Goal: Task Accomplishment & Management: Use online tool/utility

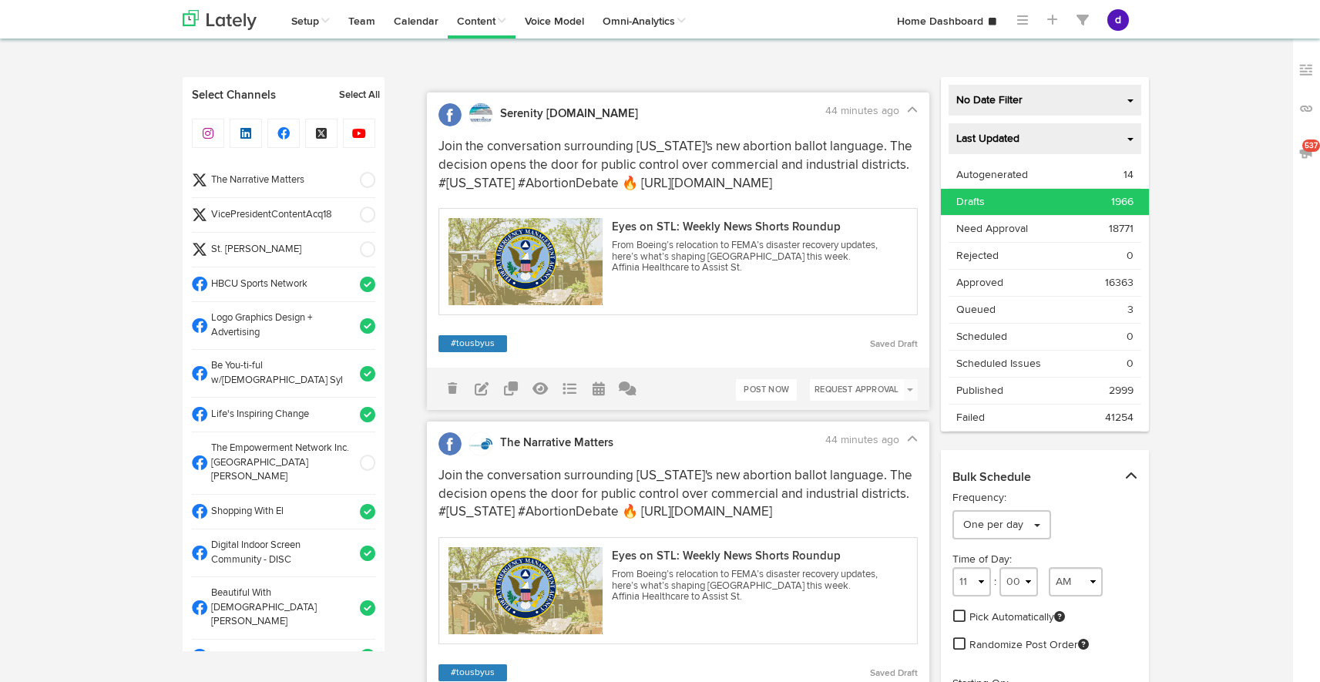
select select "11"
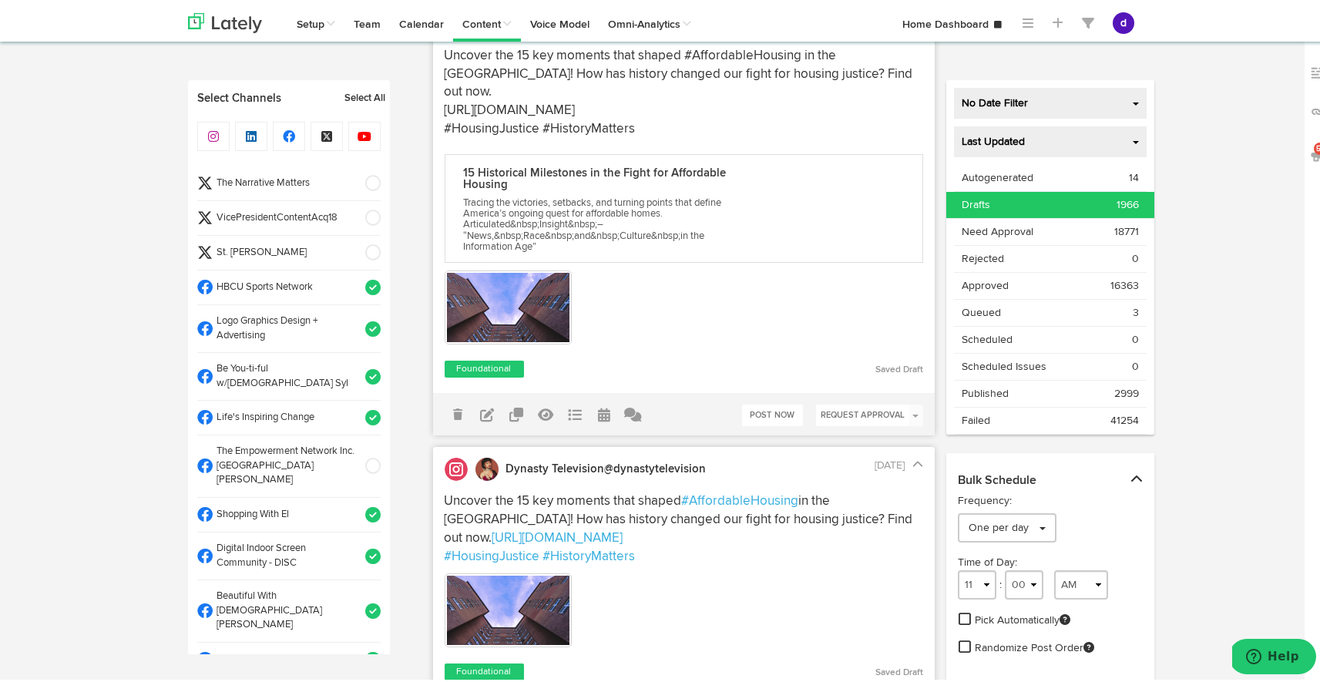
scroll to position [5254, 0]
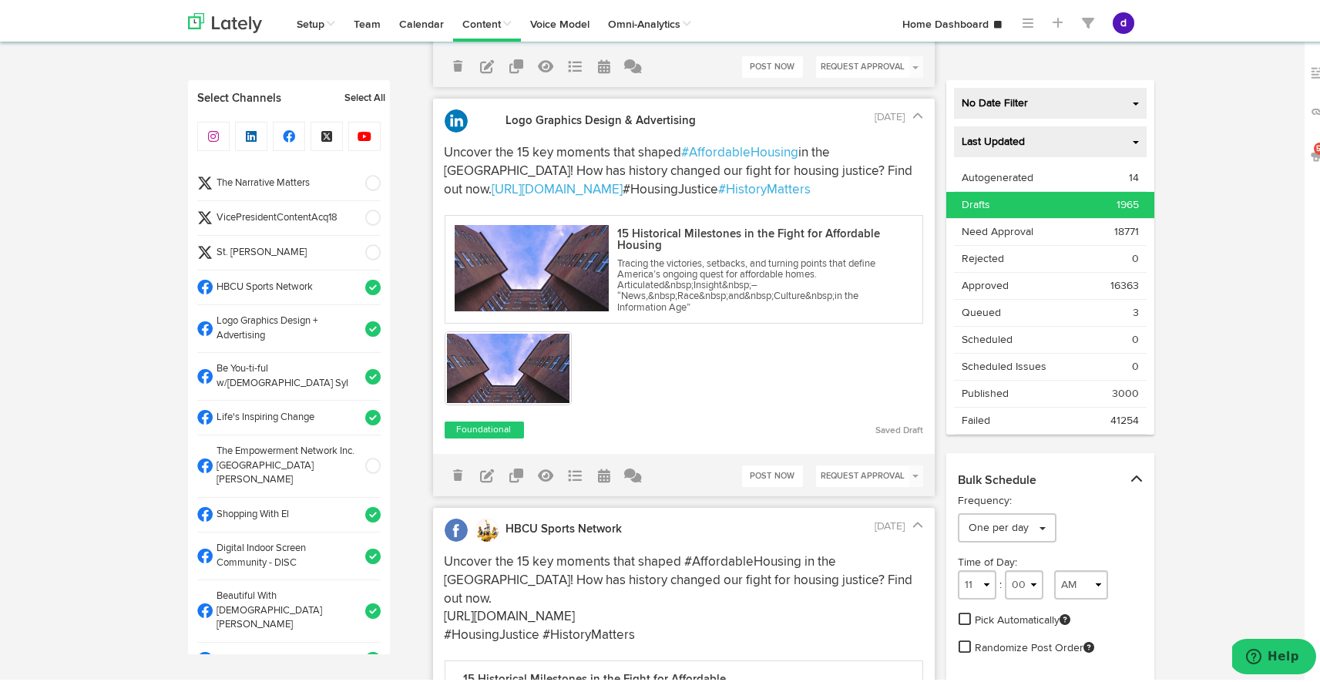
scroll to position [5783, 0]
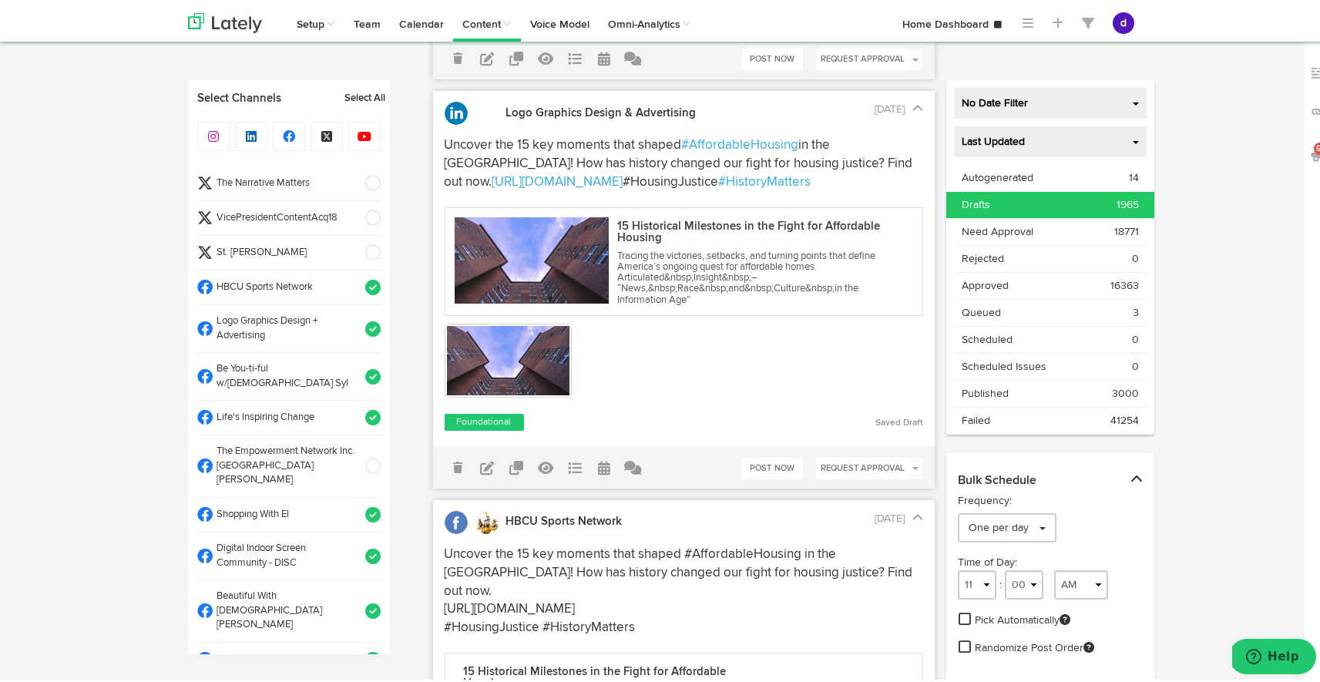
click at [769, 67] on link "Post Now" at bounding box center [772, 56] width 61 height 22
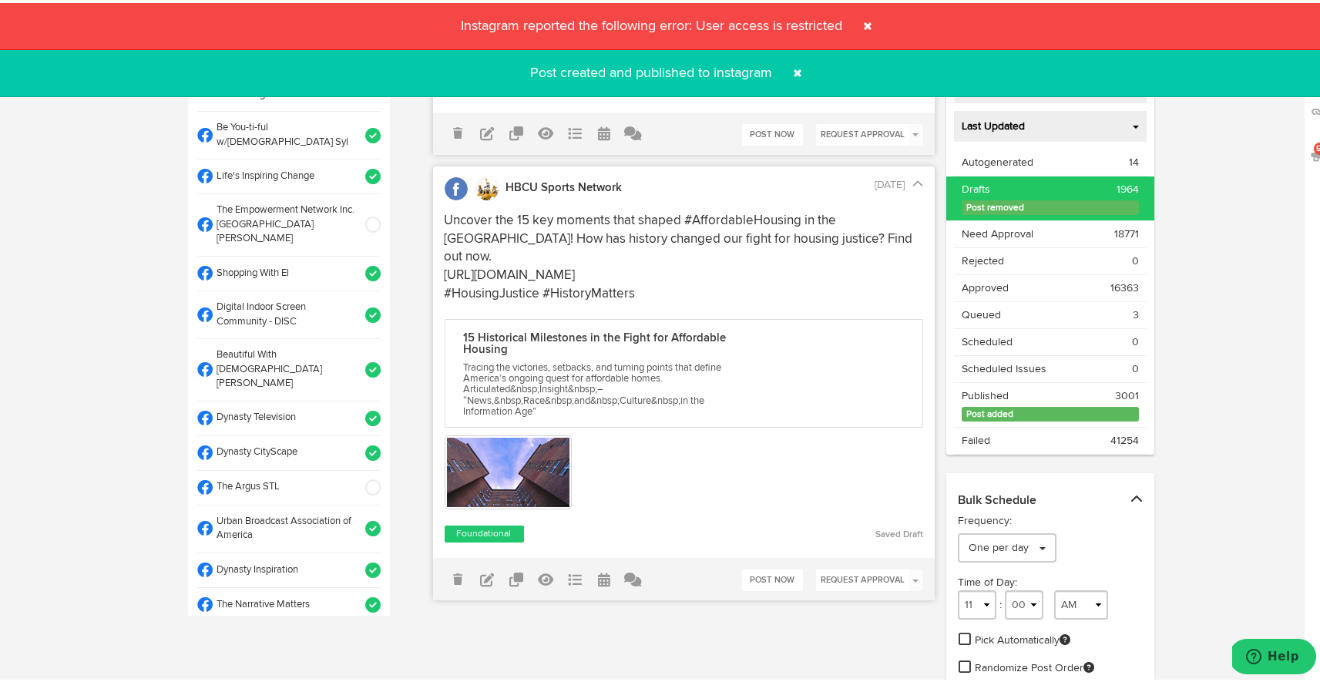
scroll to position [289, 0]
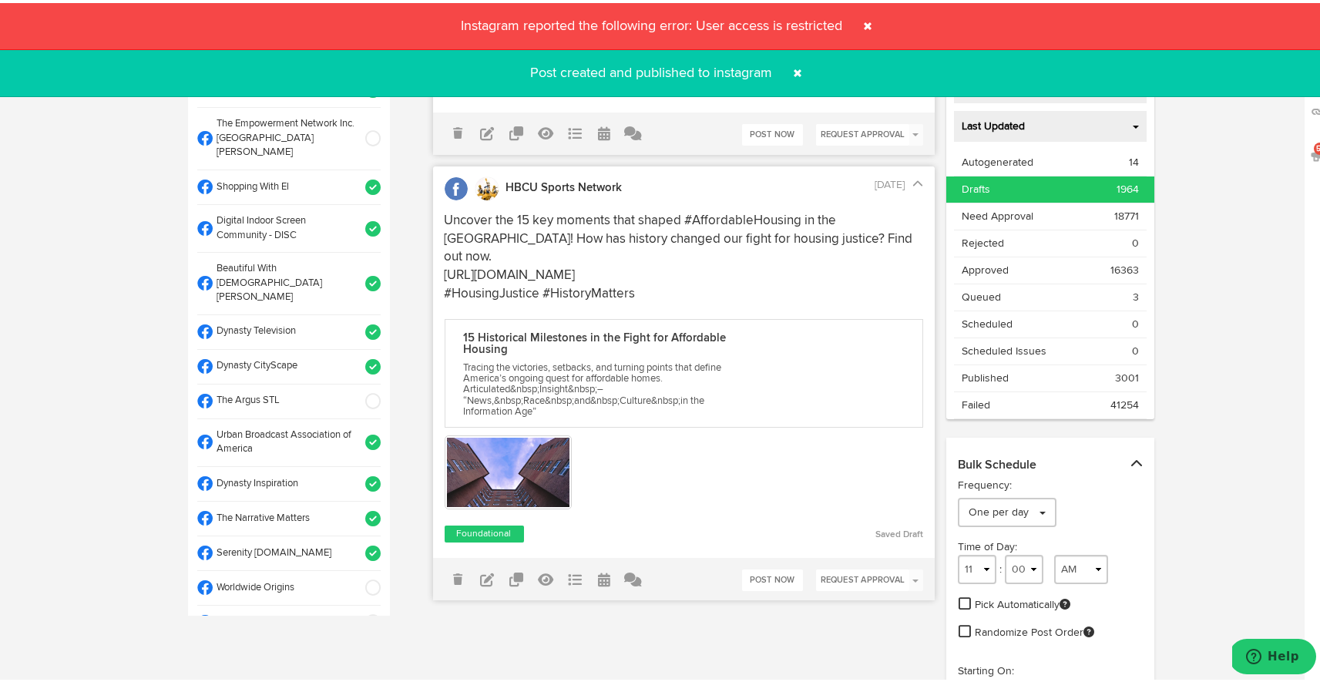
click at [359, 391] on span at bounding box center [367, 398] width 25 height 15
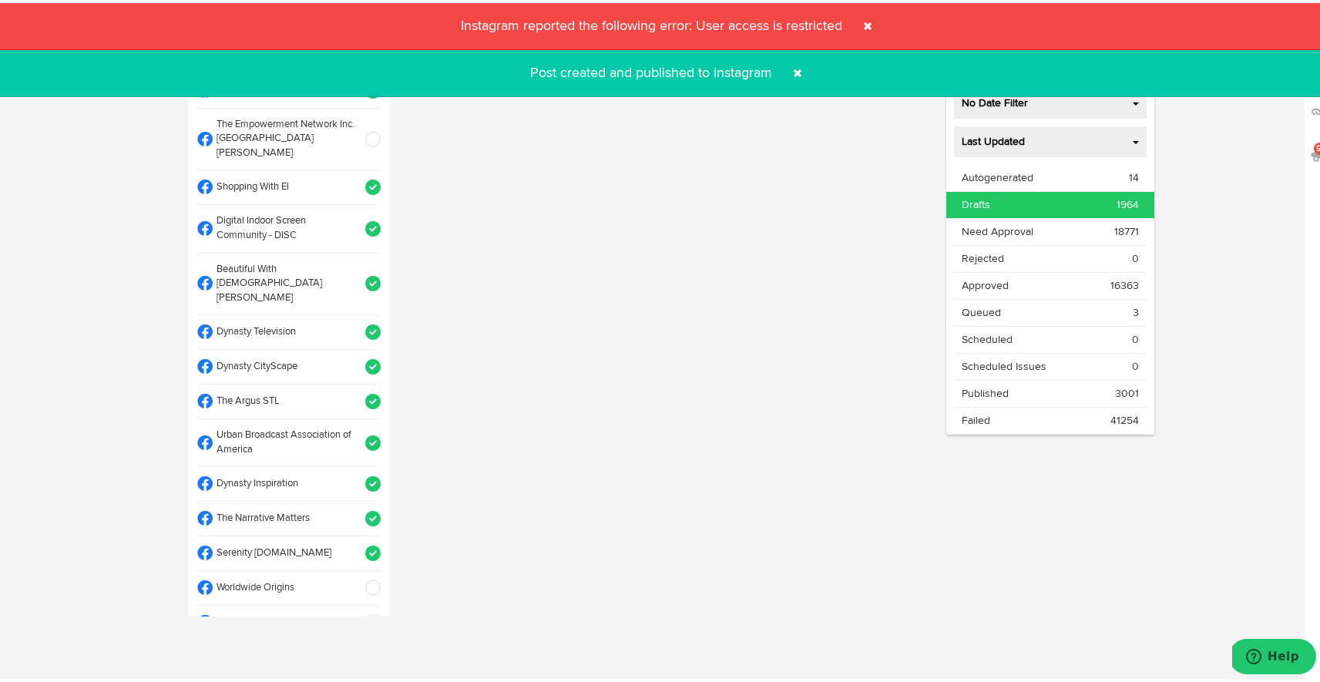
scroll to position [988, 0]
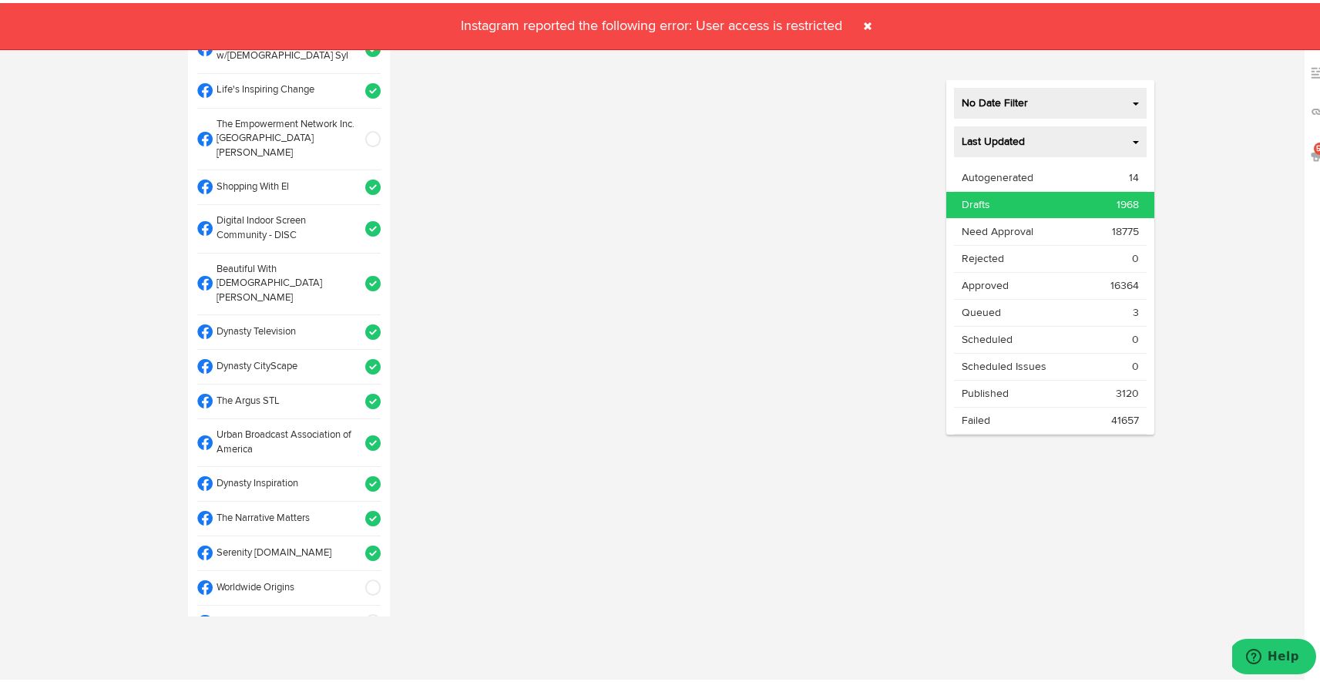
select select "11"
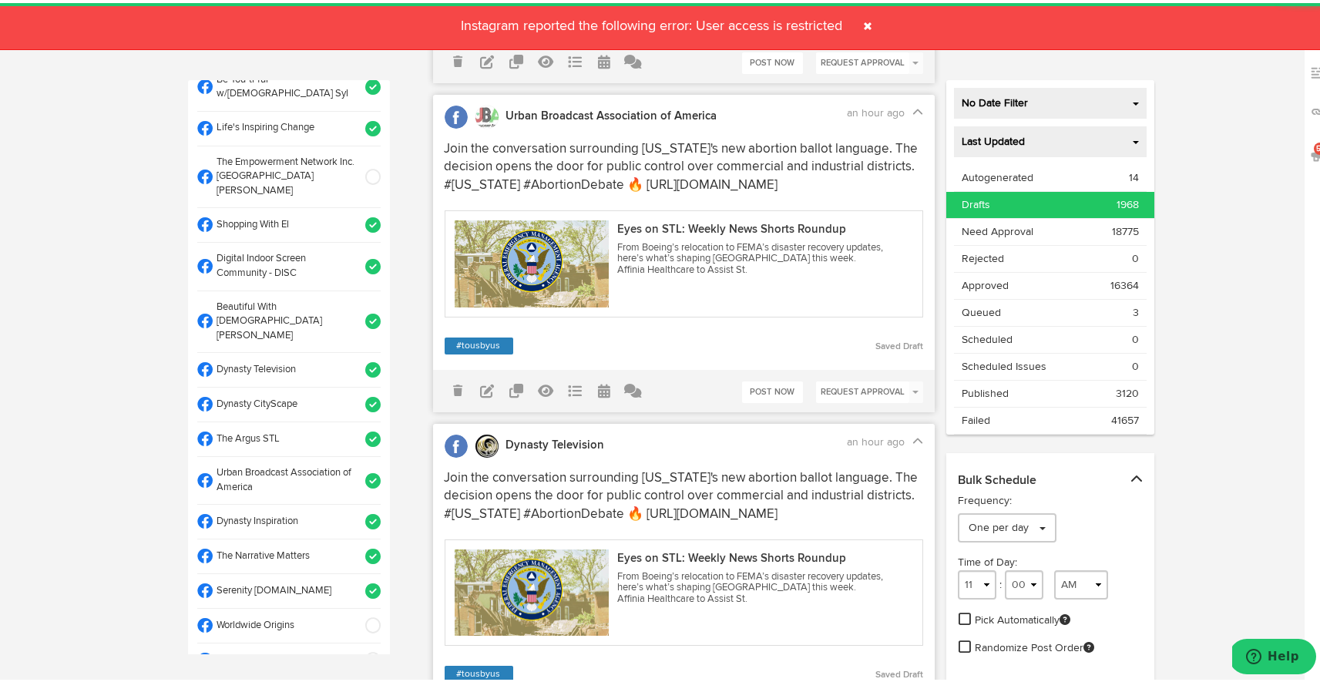
scroll to position [6312, 0]
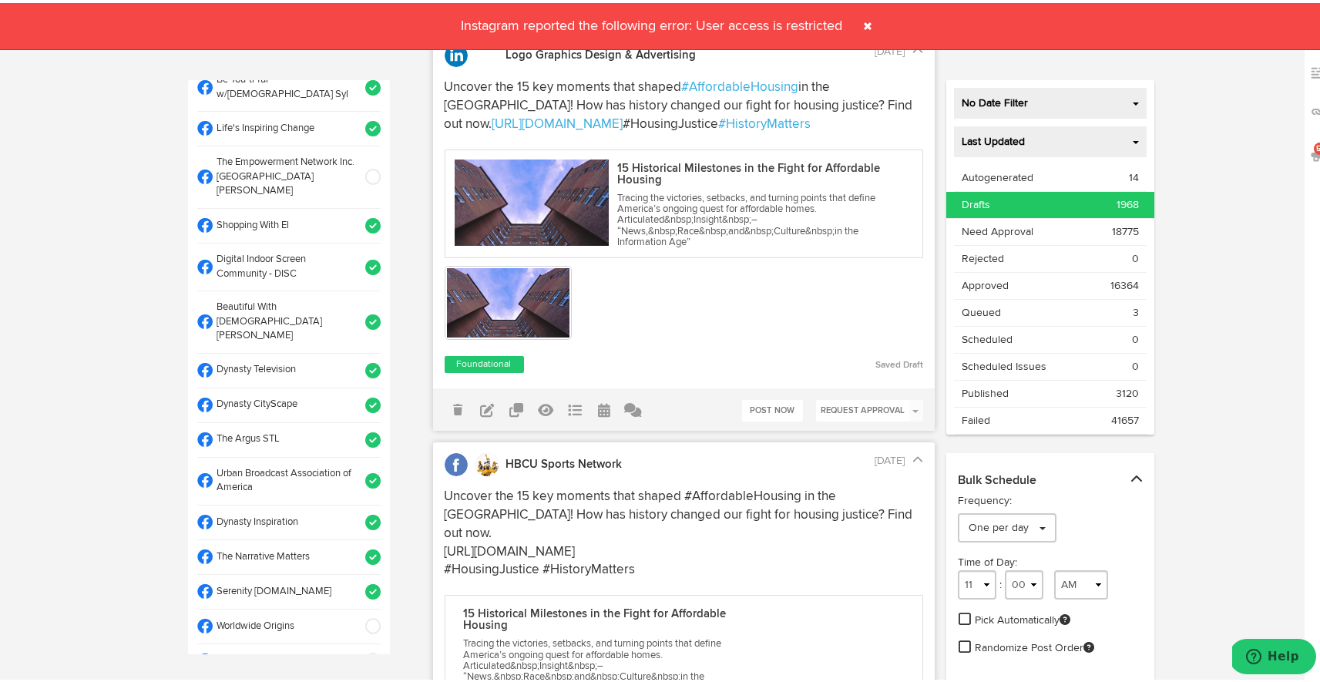
click at [864, 20] on span at bounding box center [867, 23] width 25 height 25
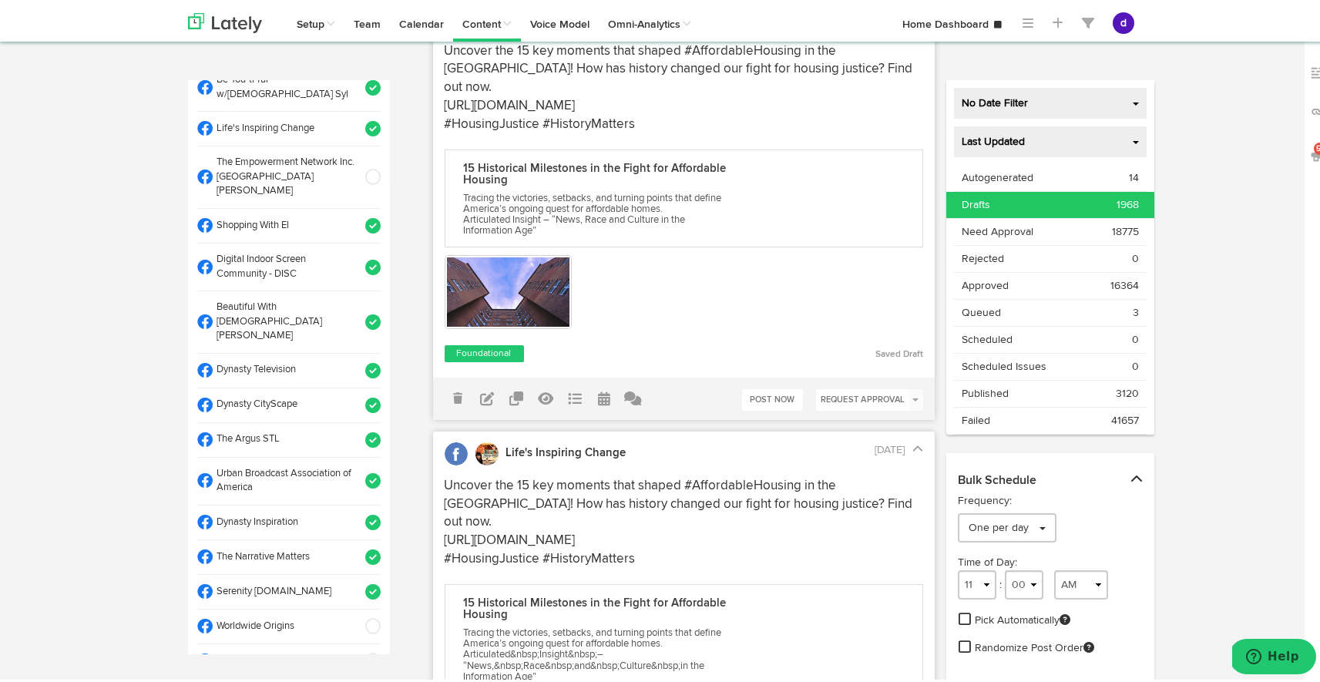
scroll to position [5161, 0]
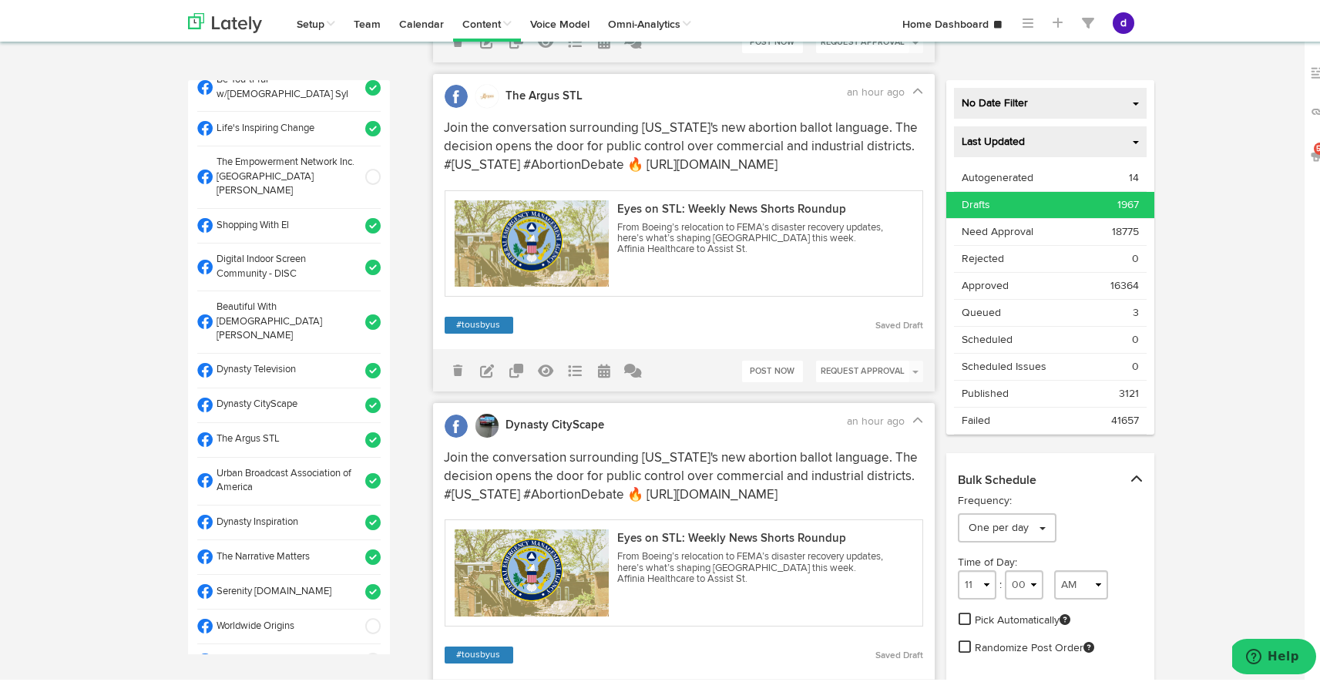
scroll to position [1657, 0]
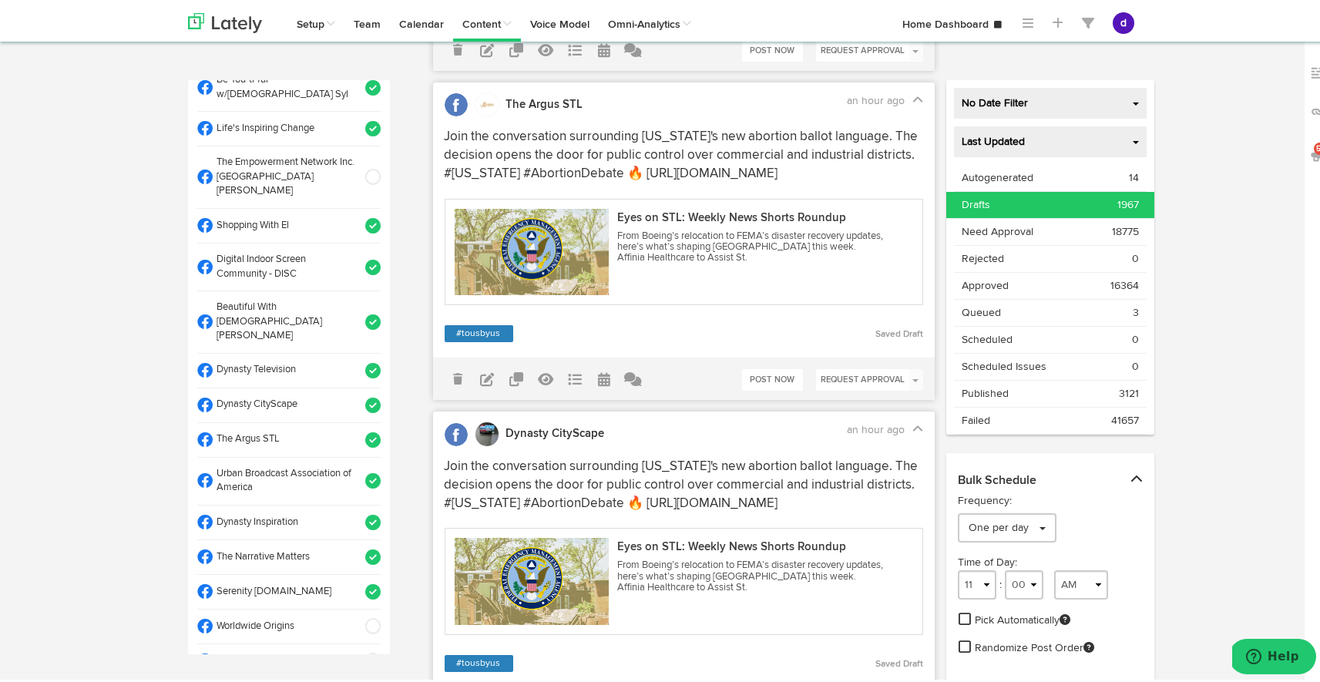
click at [1023, 207] on div "Drafts 1967" at bounding box center [1050, 201] width 177 height 15
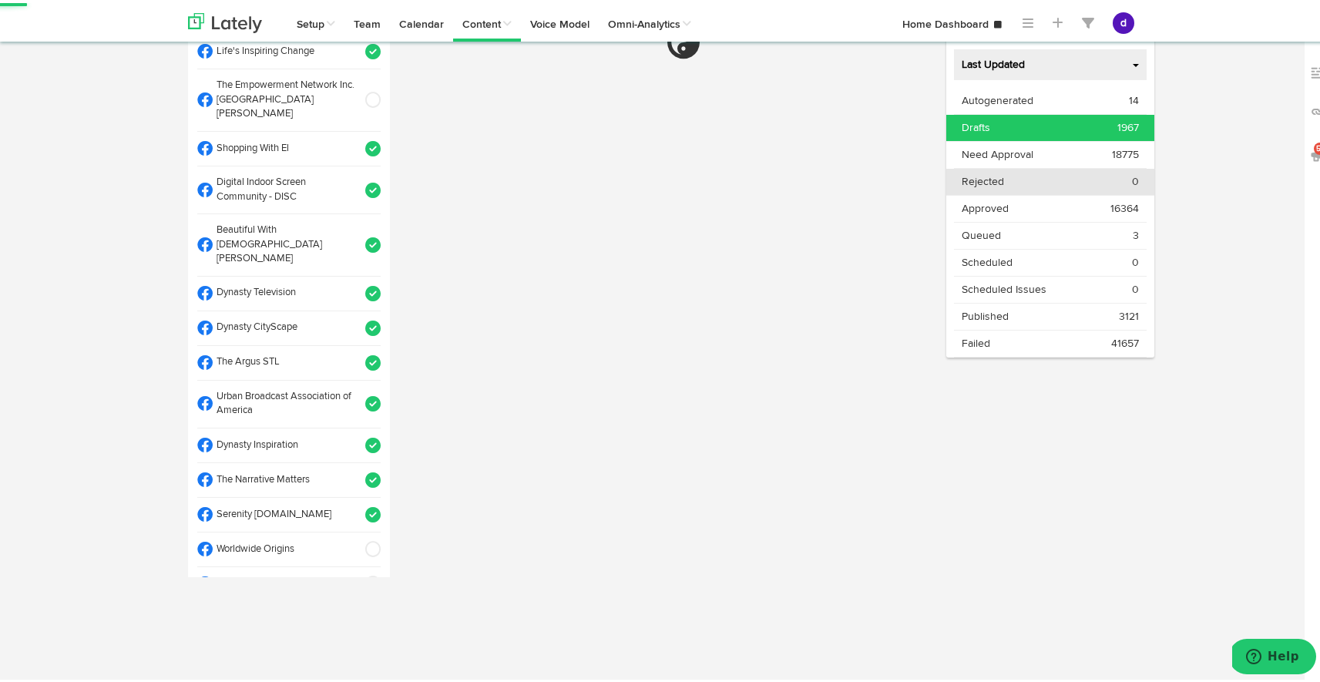
scroll to position [77, 0]
select select "11"
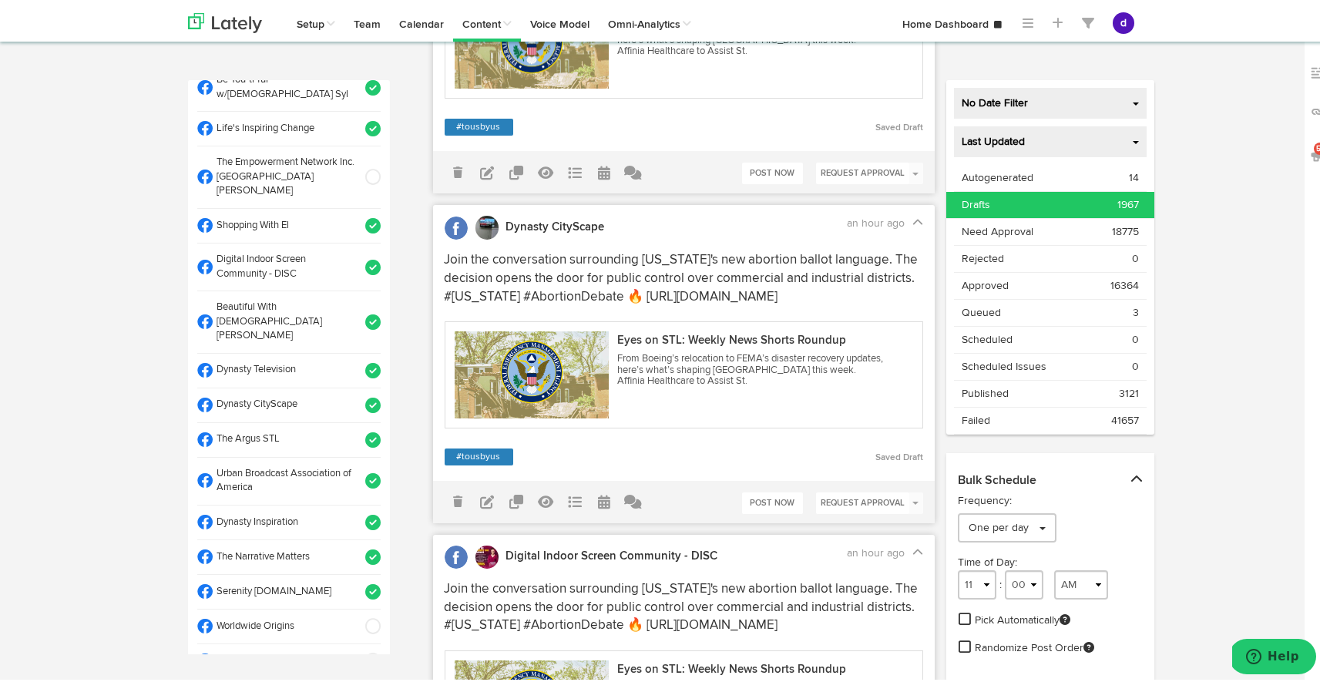
scroll to position [1895, 0]
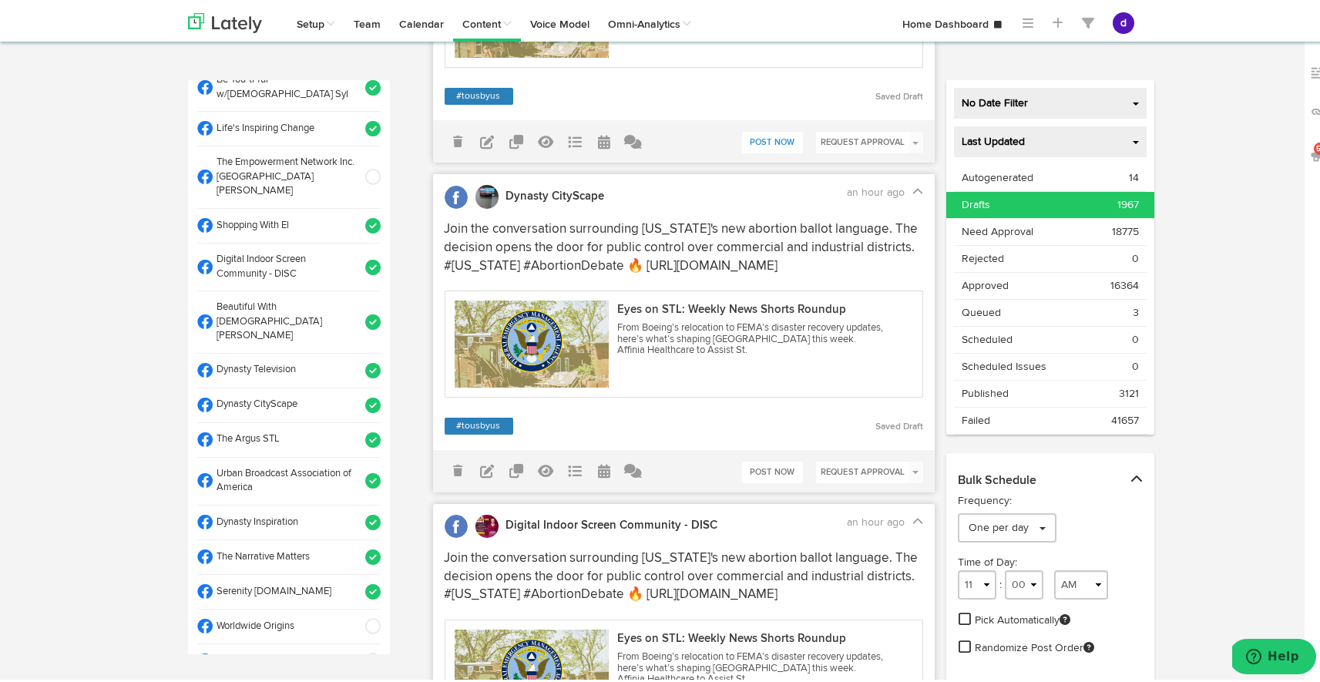
click at [752, 150] on link "Post Now" at bounding box center [772, 140] width 61 height 22
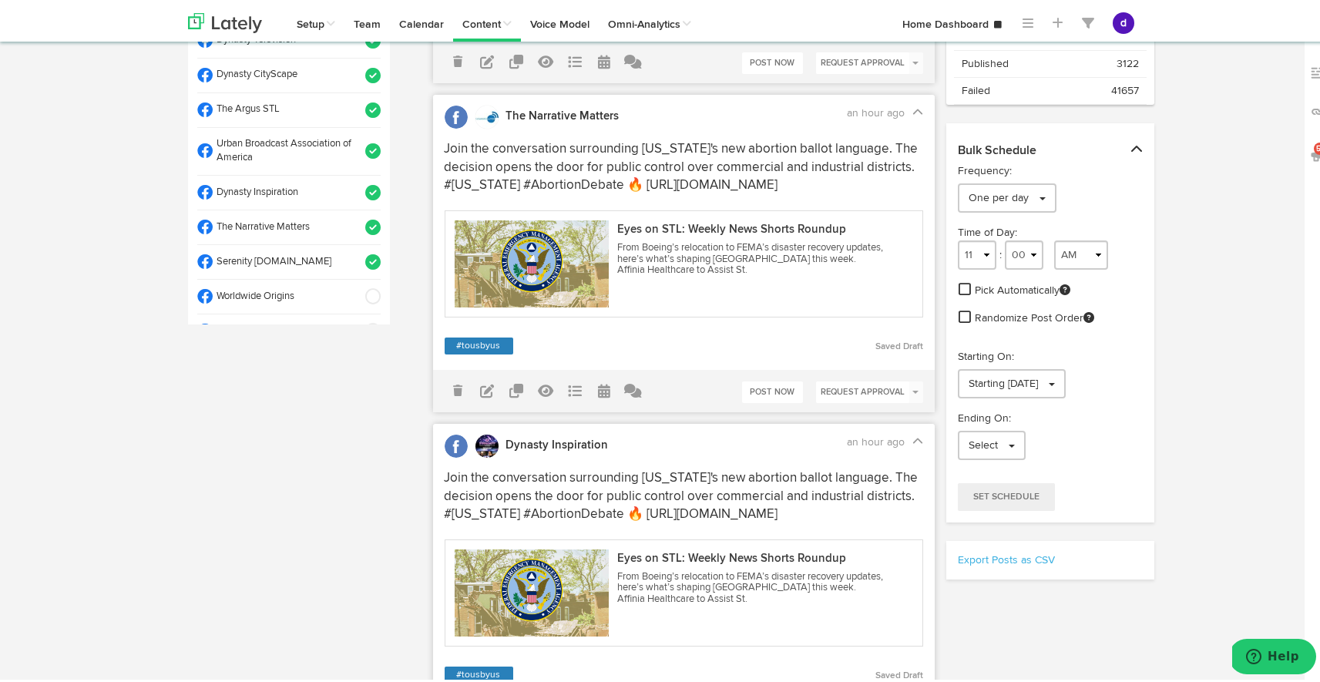
scroll to position [0, 0]
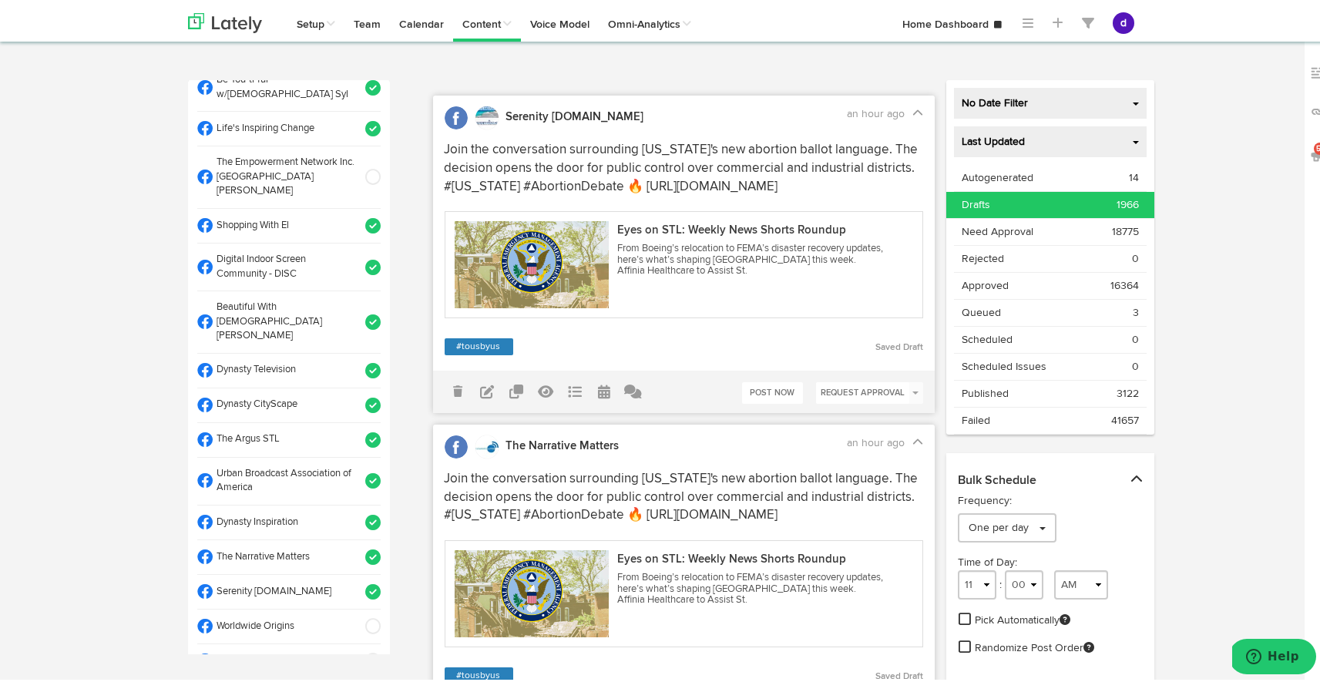
click at [355, 429] on span at bounding box center [367, 436] width 25 height 15
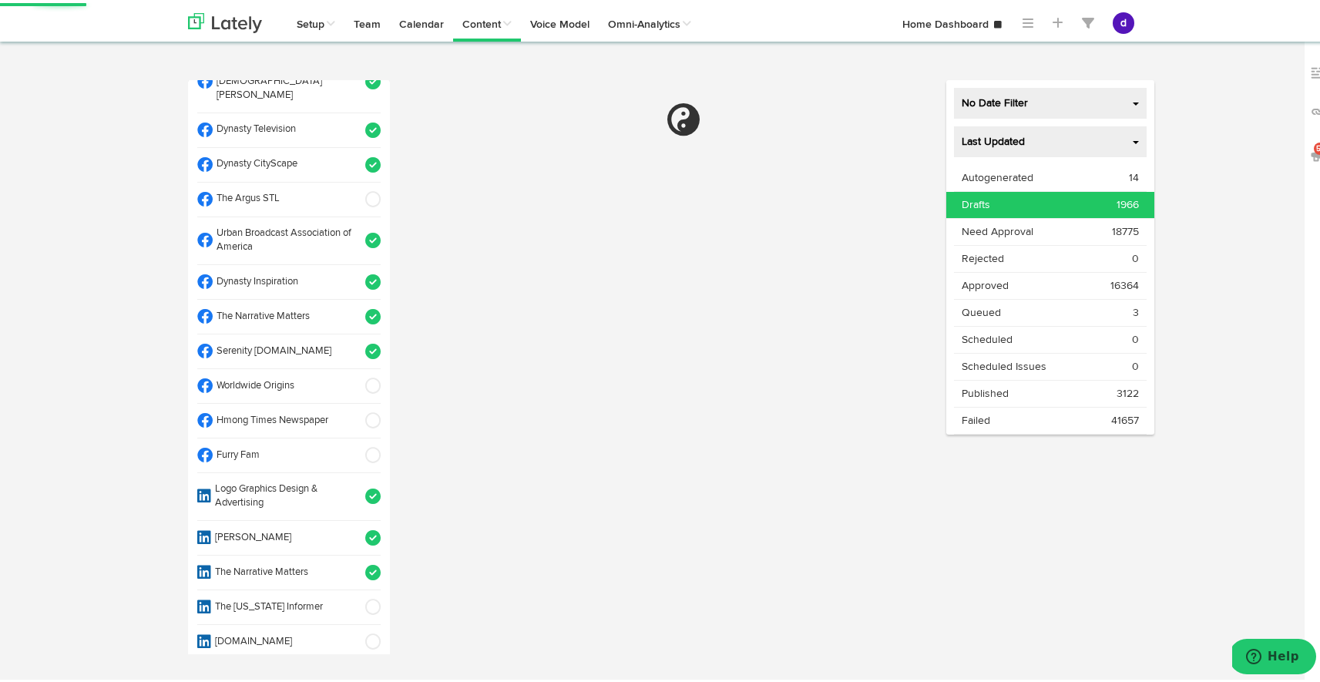
scroll to position [531, 0]
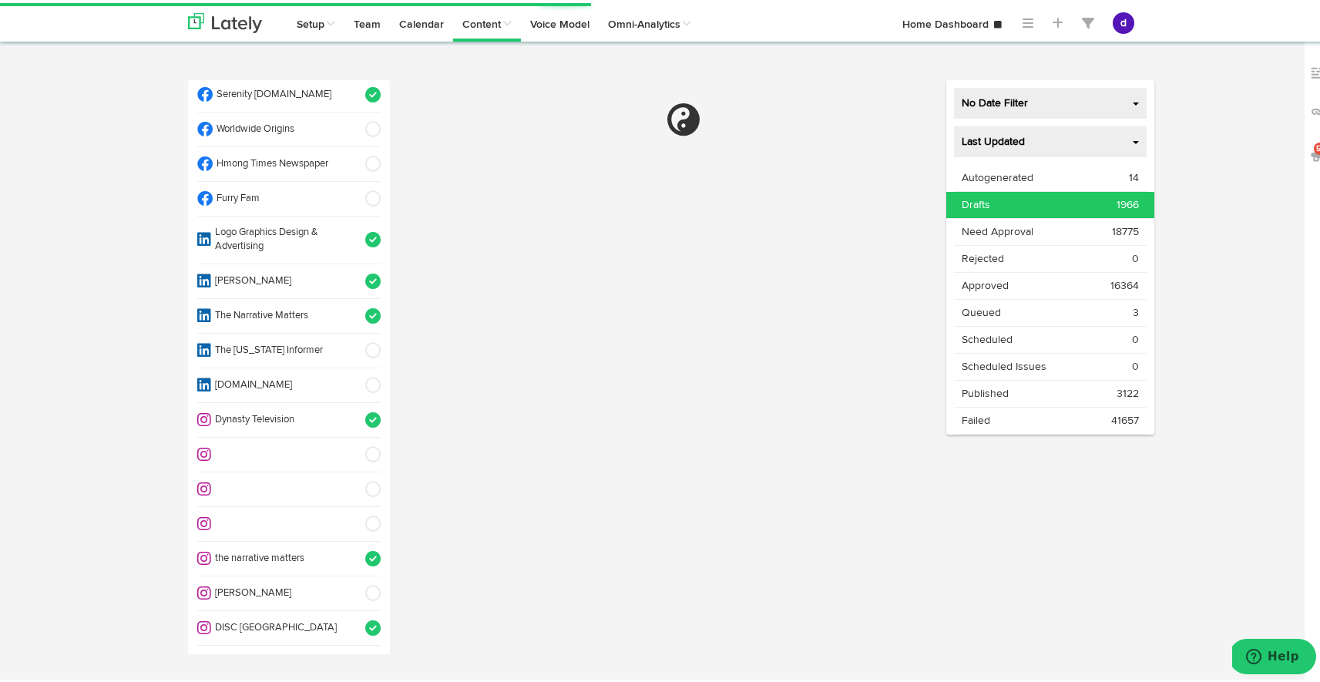
select select "11"
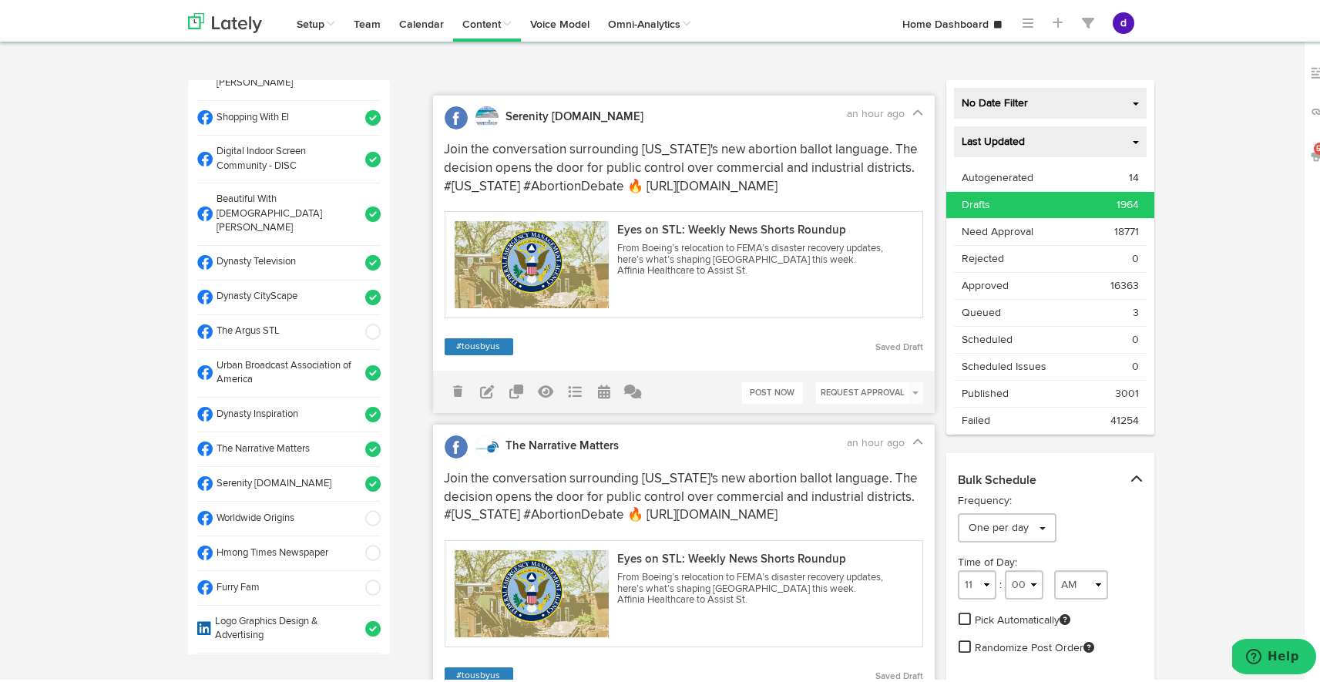
scroll to position [0, 0]
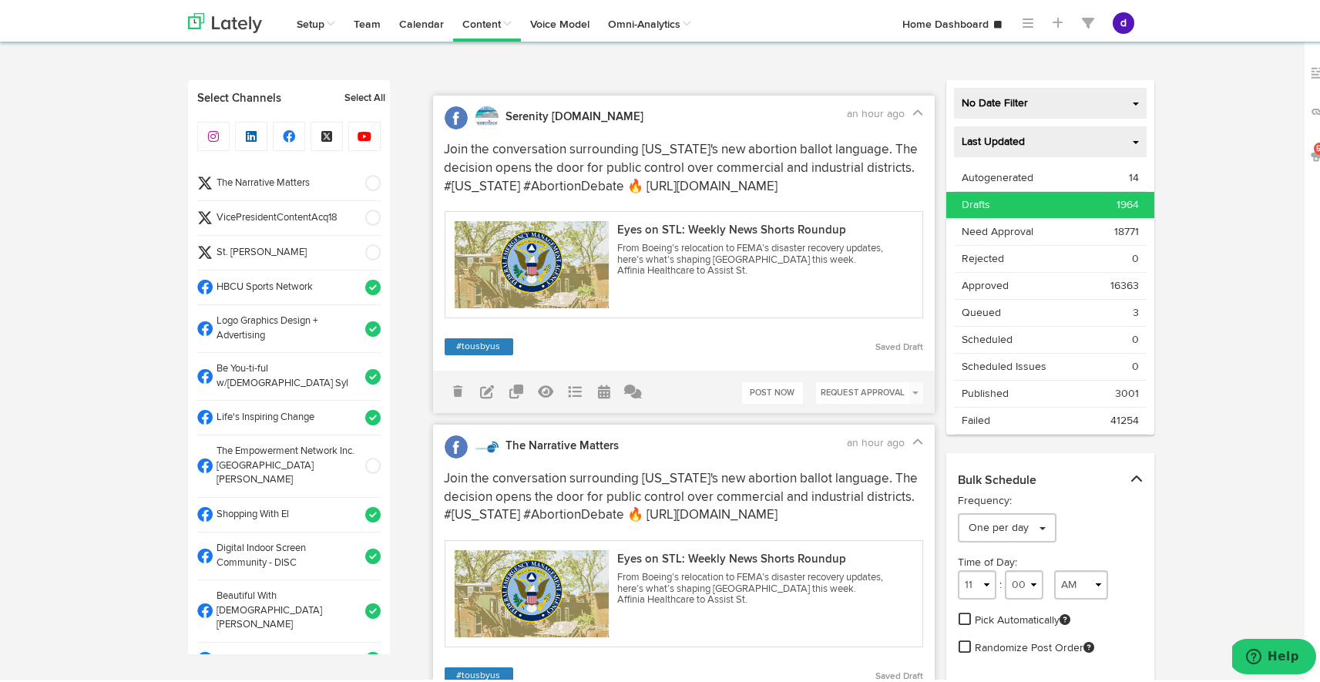
click at [355, 218] on span at bounding box center [367, 214] width 25 height 15
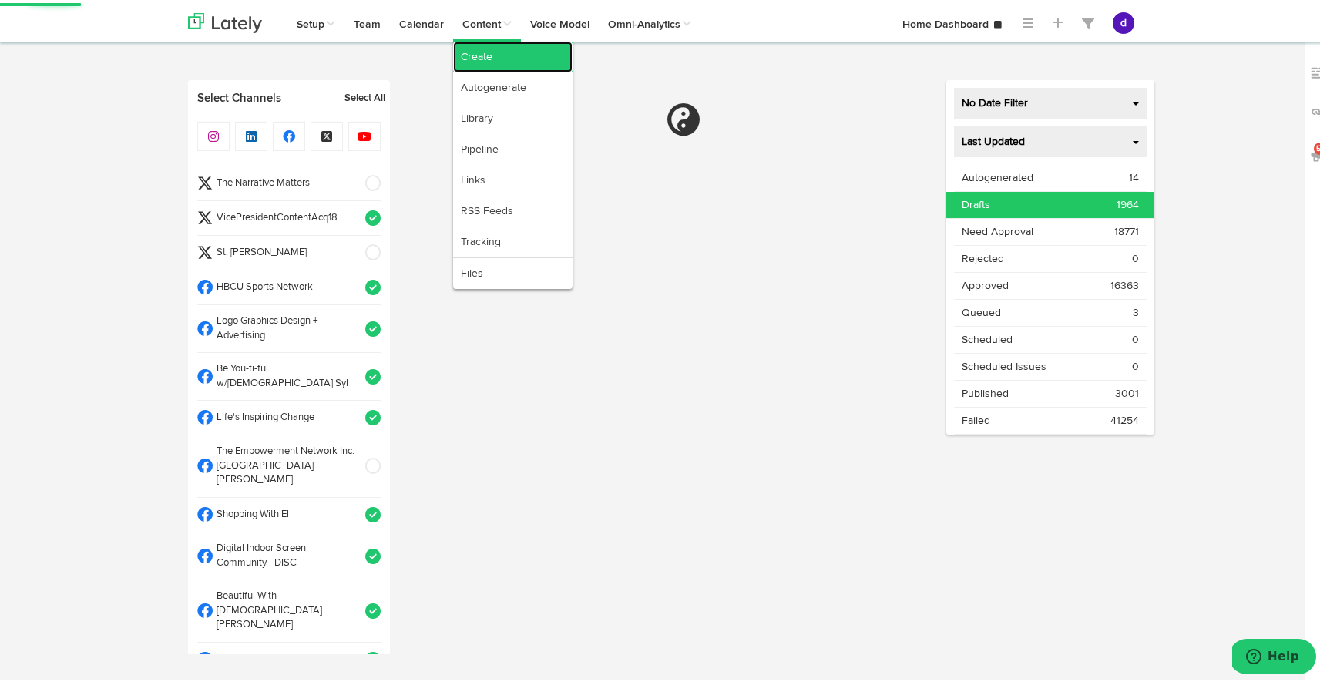
click at [484, 51] on link "Create" at bounding box center [512, 54] width 119 height 31
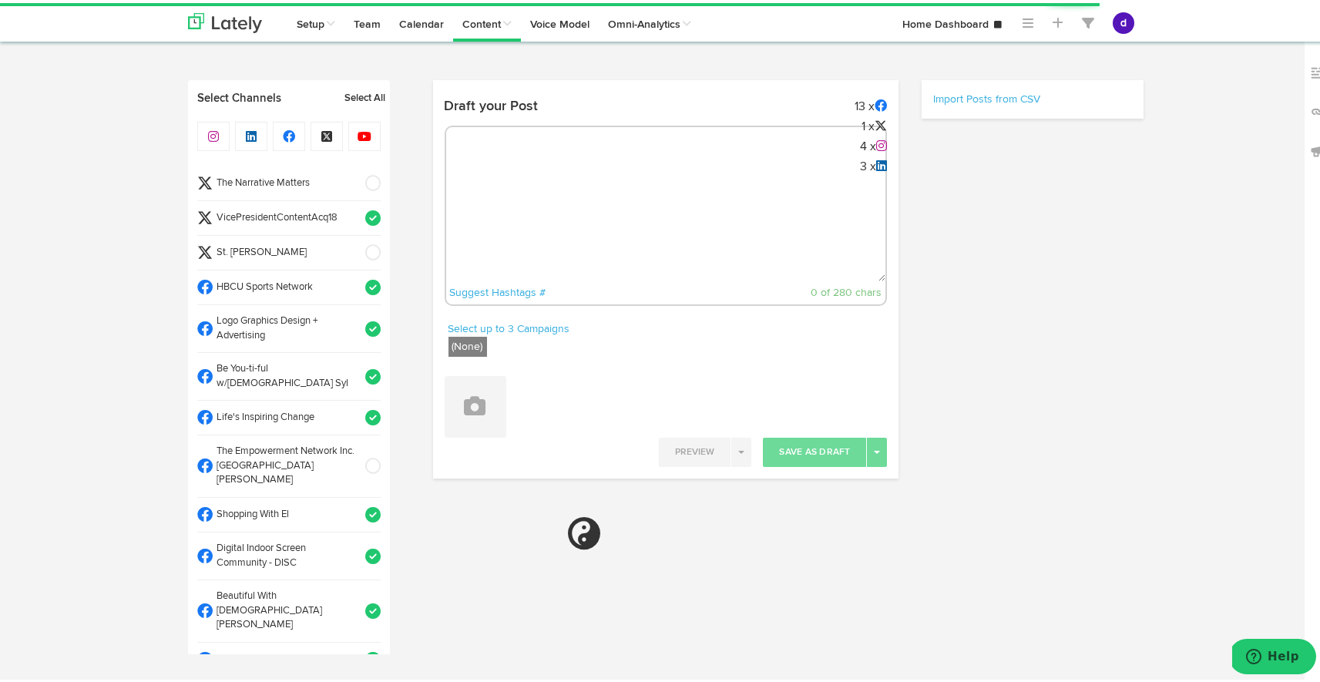
radio input "true"
select select "10"
select select "41"
click at [496, 160] on div "Suggest Hashtags # 0 of 280 chars" at bounding box center [666, 213] width 443 height 180
click at [488, 183] on textarea at bounding box center [666, 227] width 440 height 102
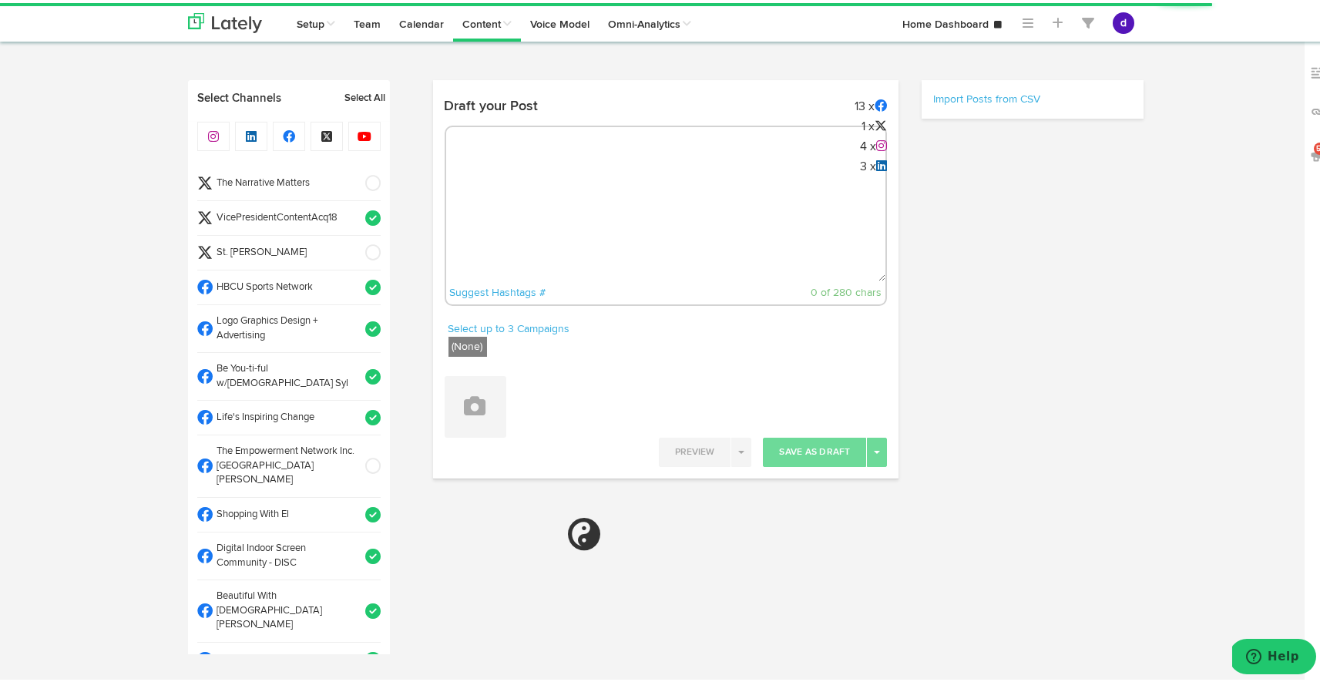
paste textarea "ARGUS News. Now. E News [DATE] [US_STATE]’s redistricting reshapes [US_STATE] C…"
type textarea "ARGUS News. Now. E News [DATE] [US_STATE]’s redistricting reshapes [US_STATE] C…"
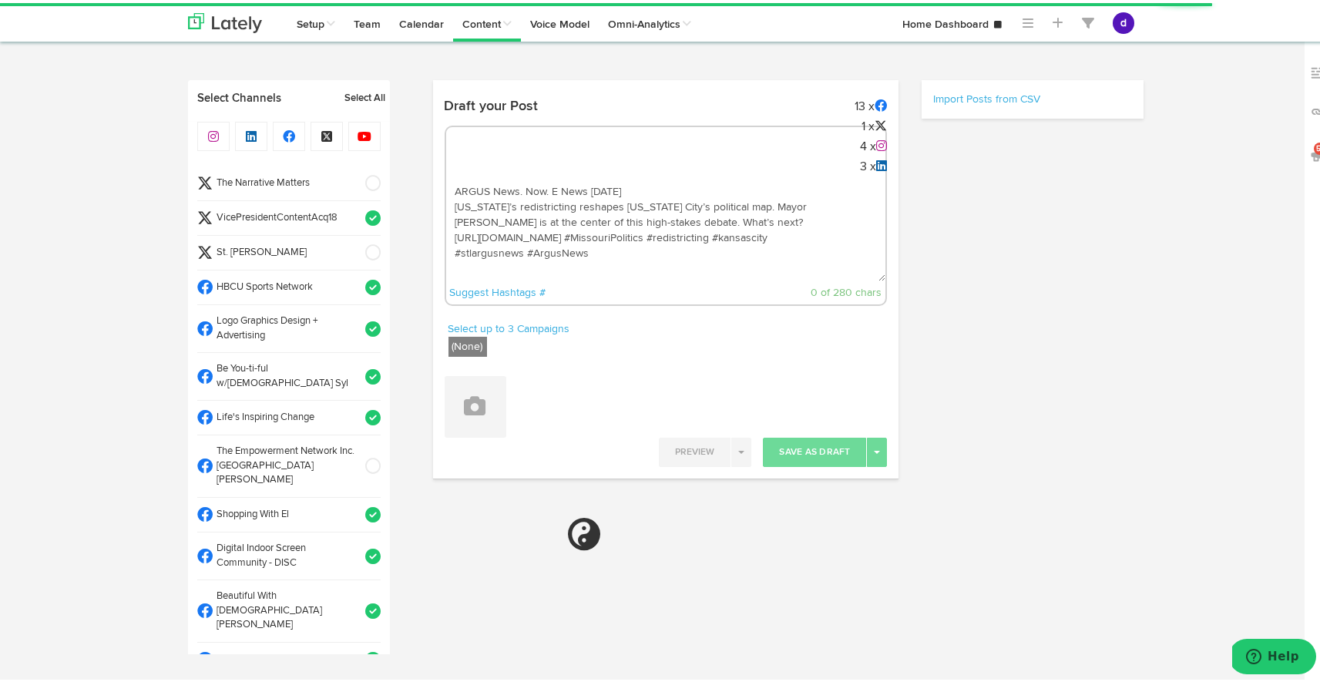
select select "11"
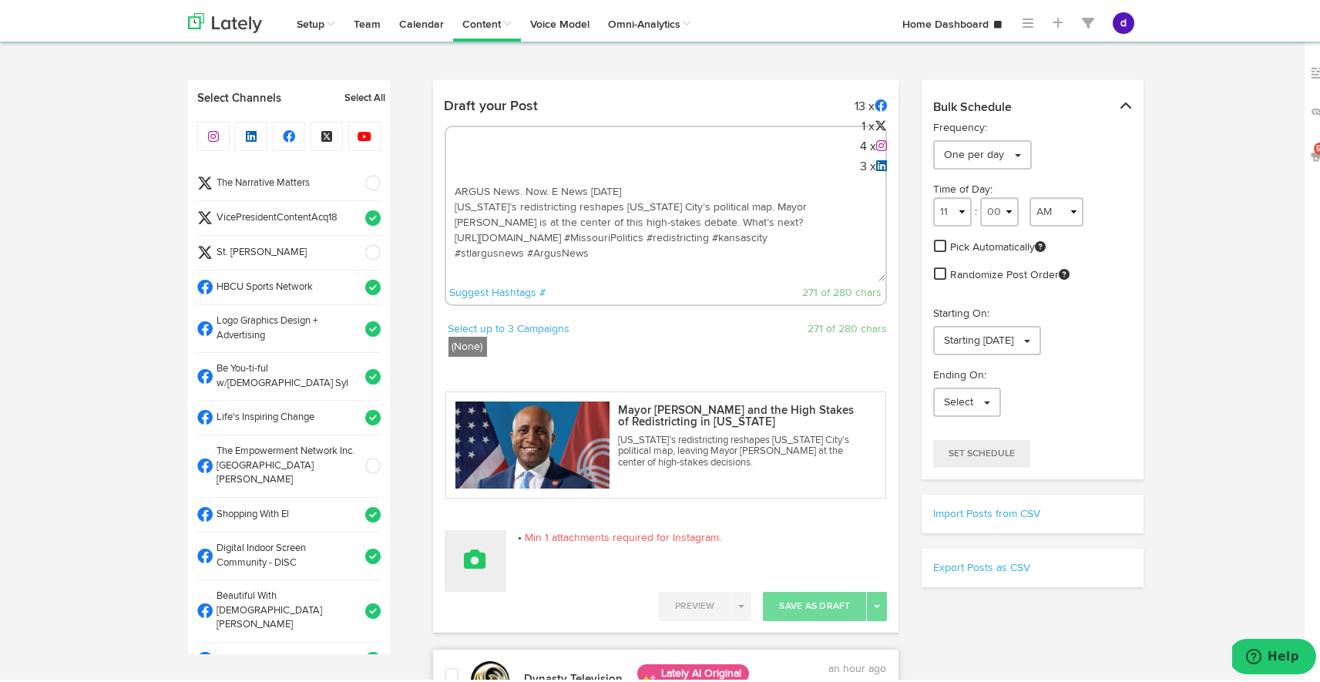
type textarea "ARGUS News. Now. E News [DATE] [US_STATE]’s redistricting reshapes [US_STATE] C…"
click at [488, 532] on button at bounding box center [476, 558] width 62 height 62
click at [526, 653] on link "Upload Images" at bounding box center [518, 658] width 146 height 25
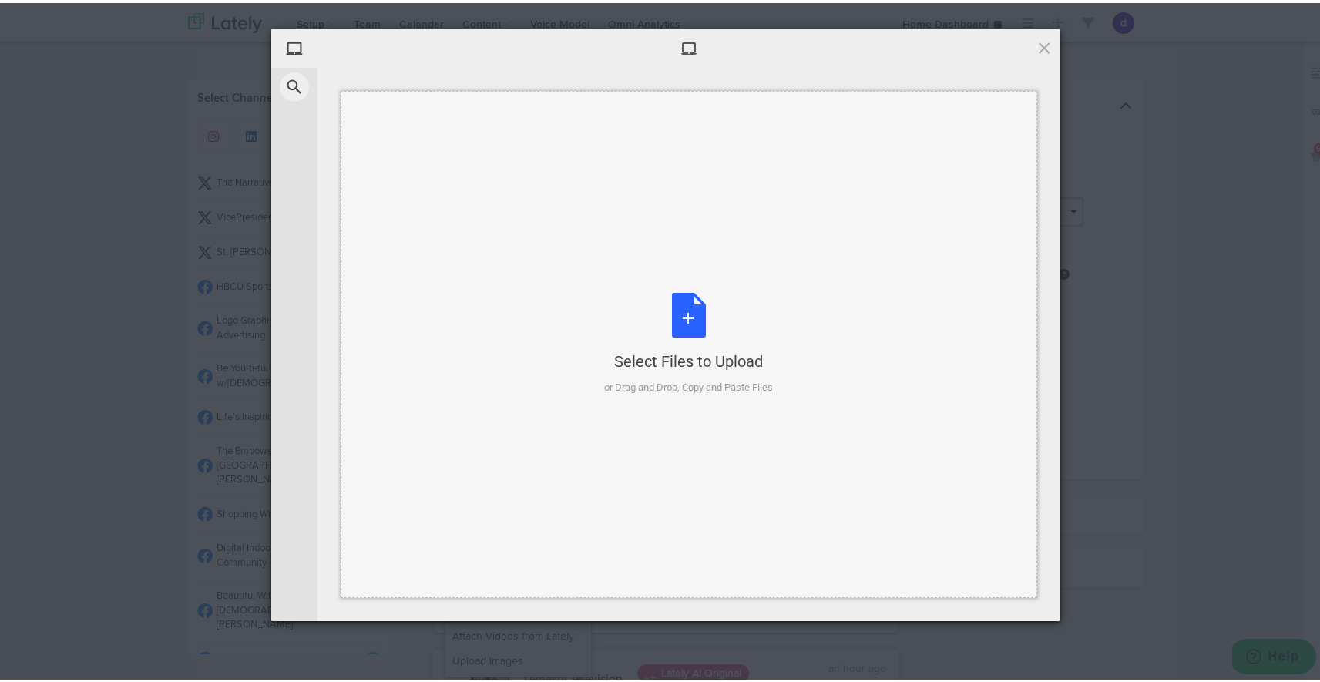
click at [687, 317] on div "Select Files to Upload or Drag and Drop, Copy and Paste Files" at bounding box center [689, 341] width 169 height 102
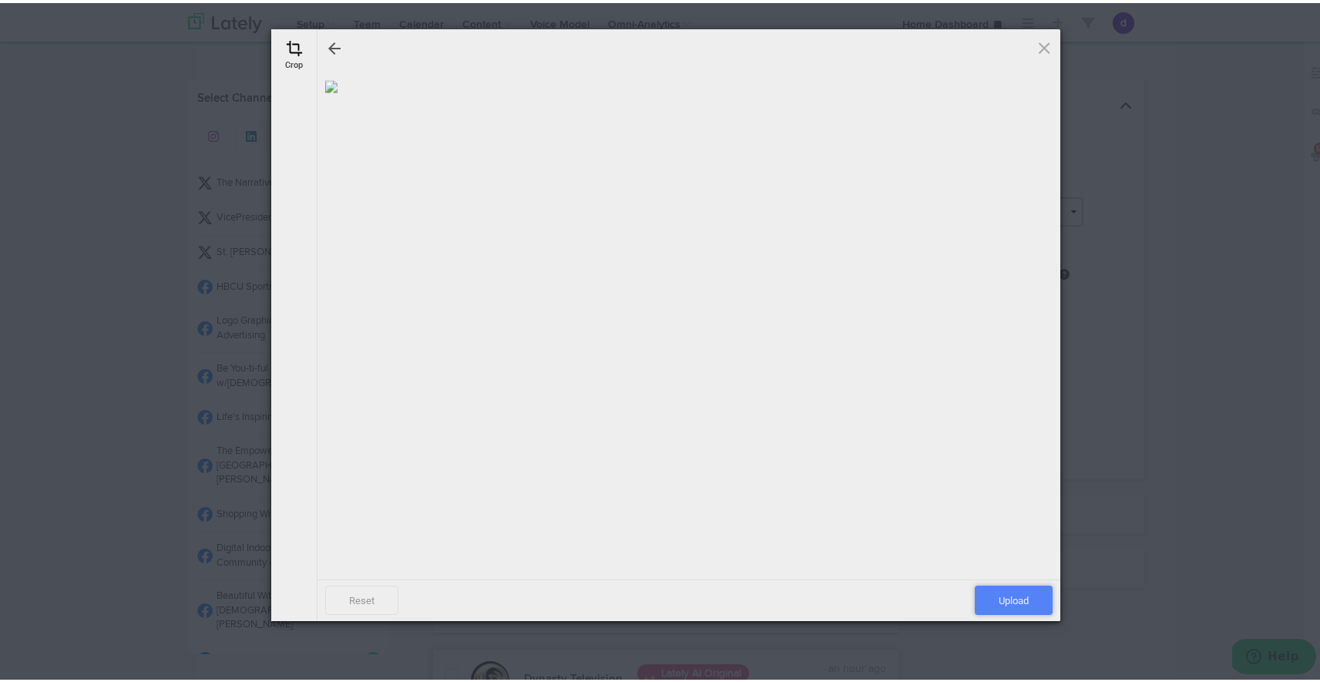
click at [1002, 601] on span "Upload" at bounding box center [1014, 597] width 78 height 29
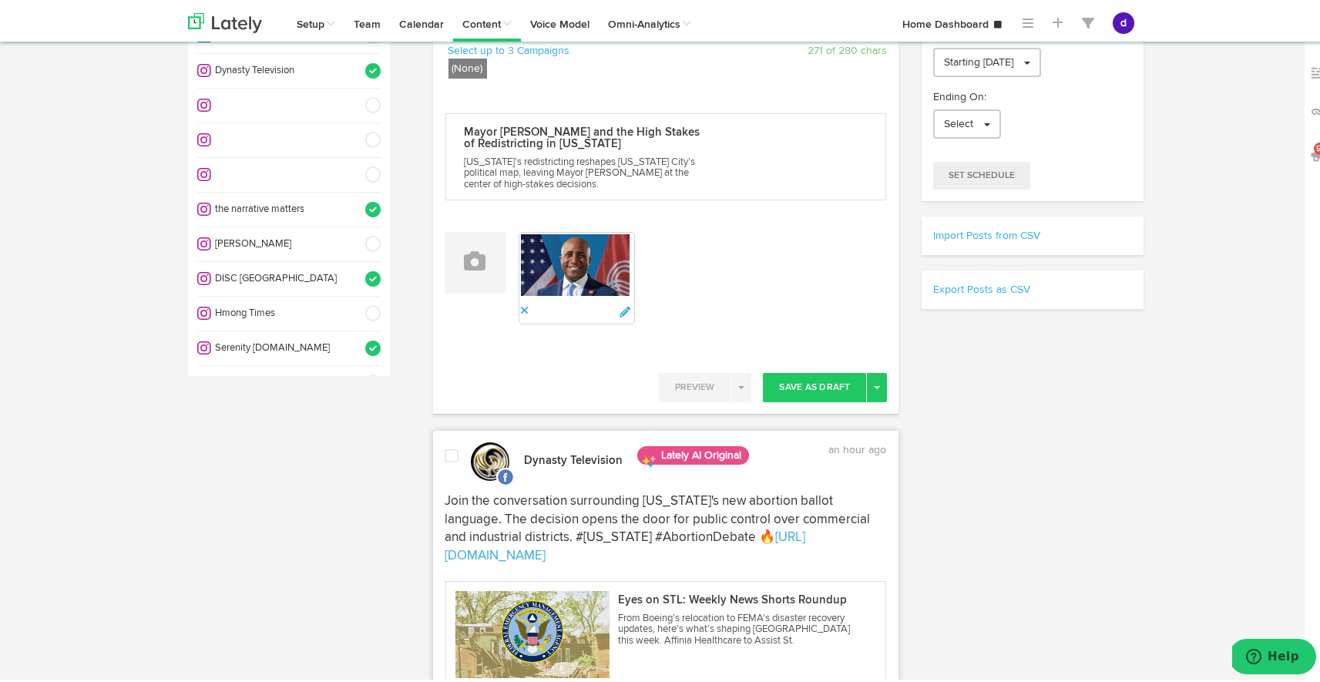
scroll to position [292, 0]
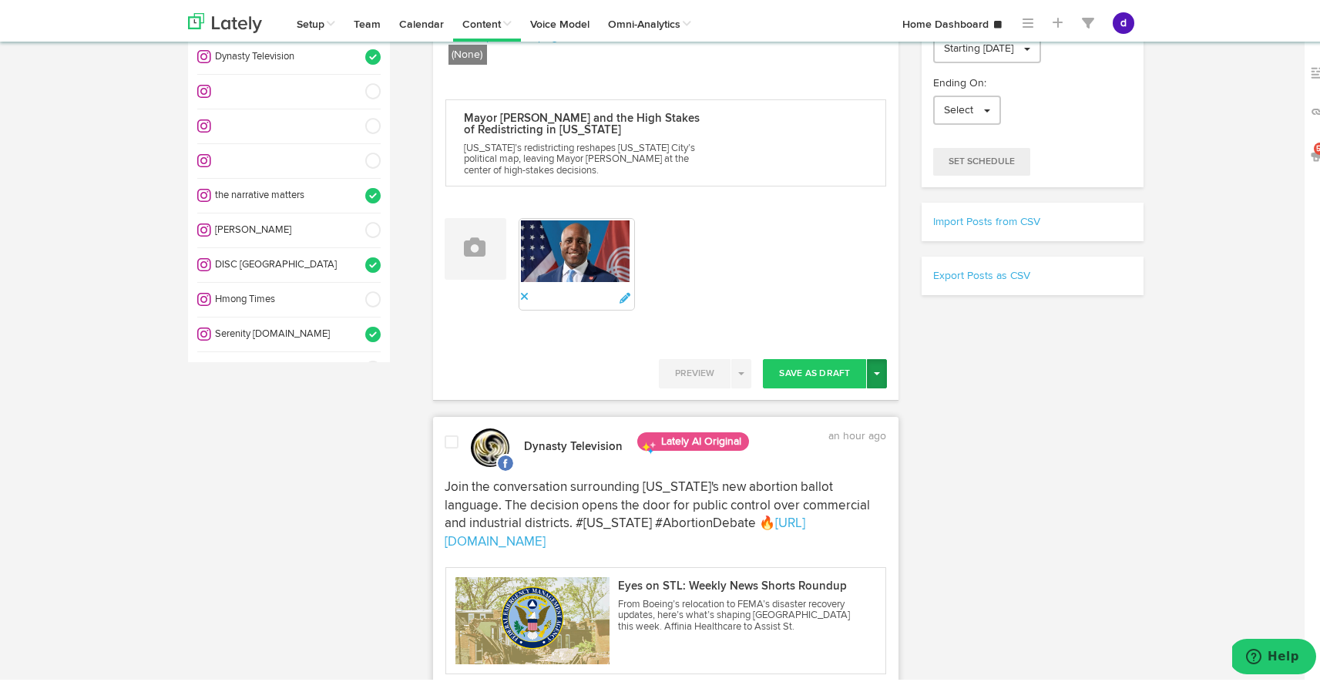
click at [874, 369] on span "button" at bounding box center [877, 370] width 6 height 3
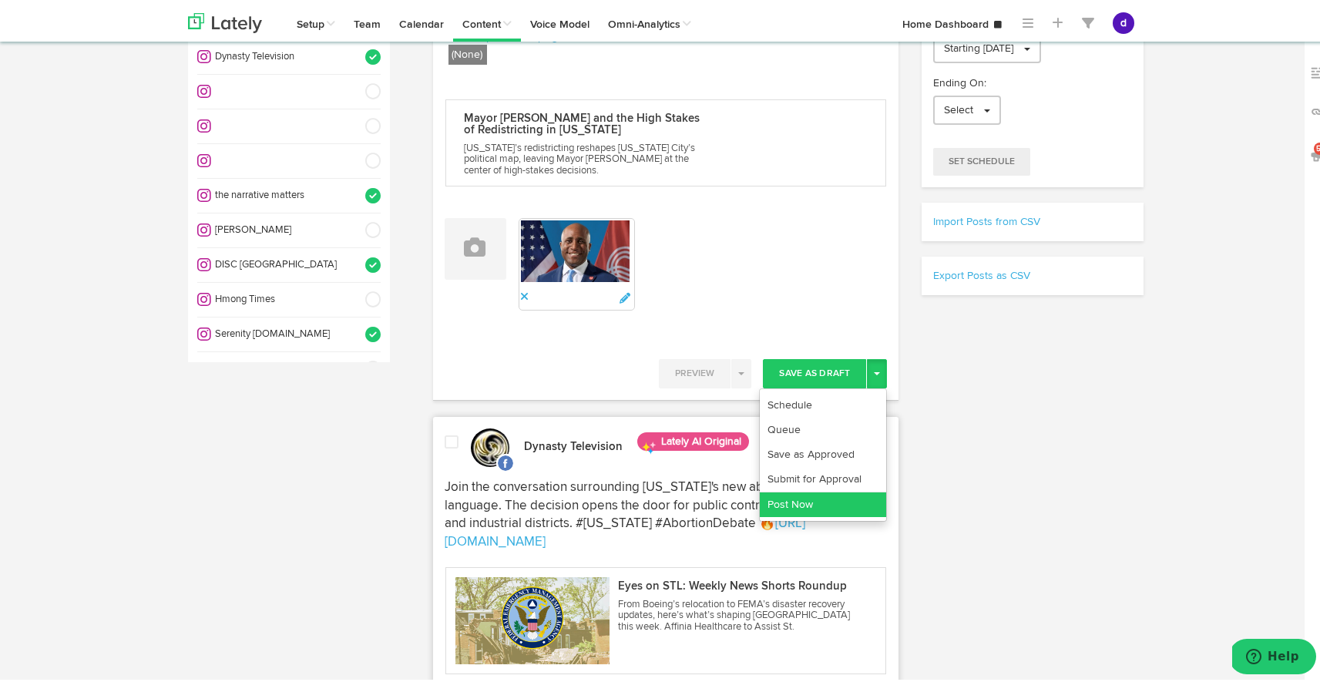
click at [821, 499] on link "Post Now" at bounding box center [823, 501] width 126 height 25
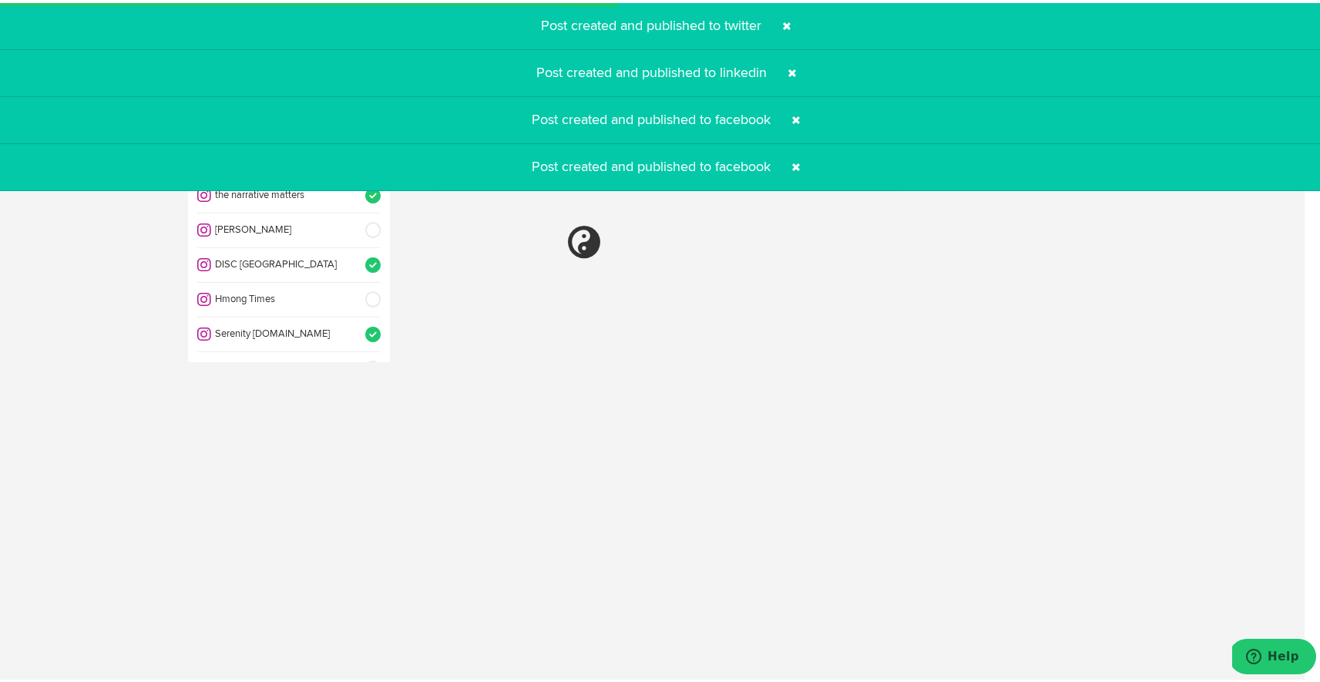
select select "11"
